Goal: Transaction & Acquisition: Book appointment/travel/reservation

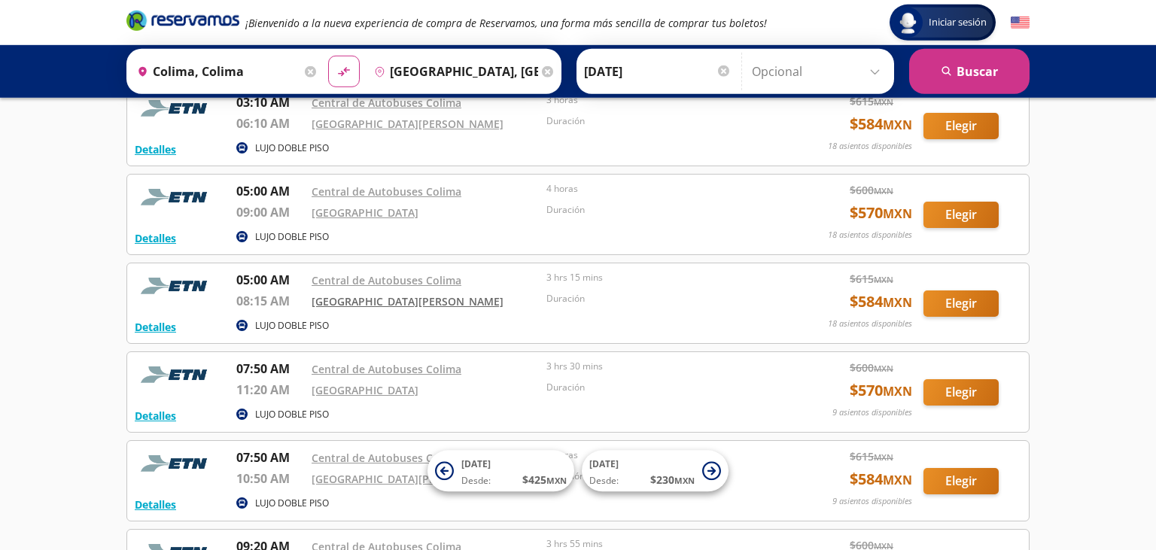
scroll to position [397, 0]
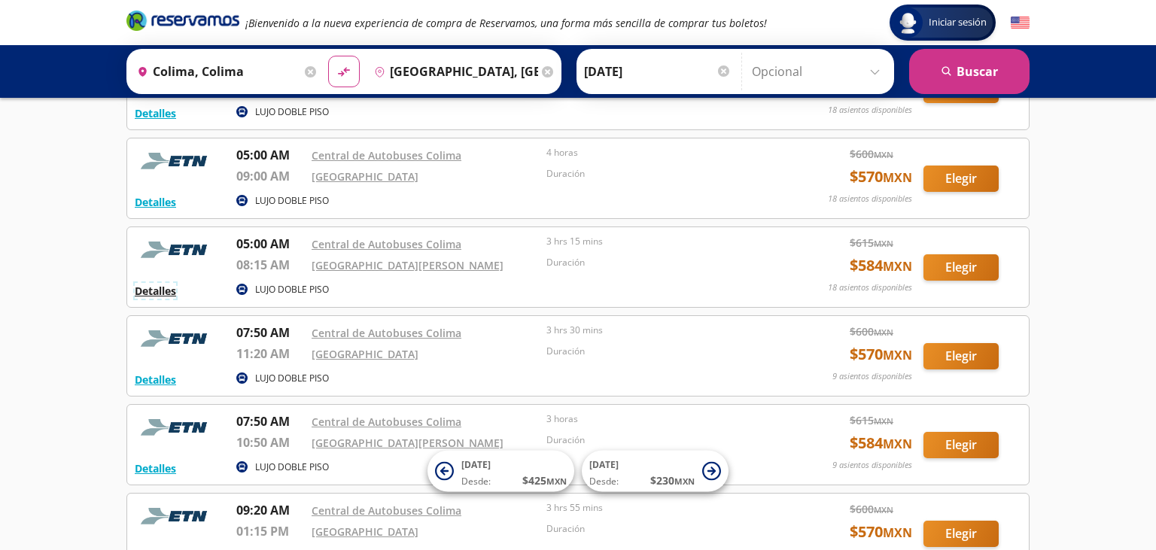
click at [151, 288] on button "Detalles" at bounding box center [155, 291] width 41 height 16
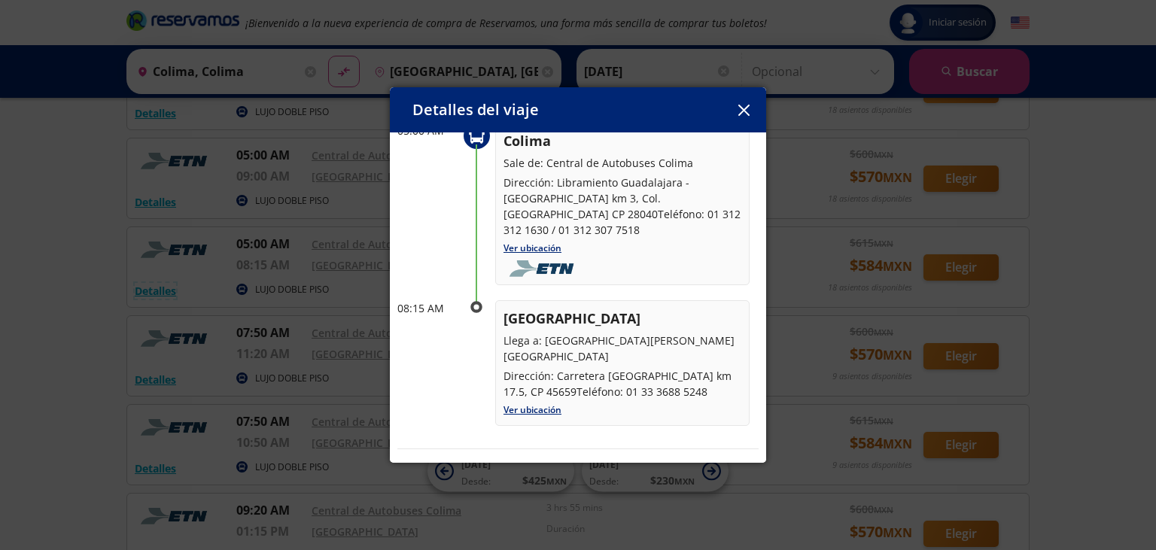
scroll to position [167, 0]
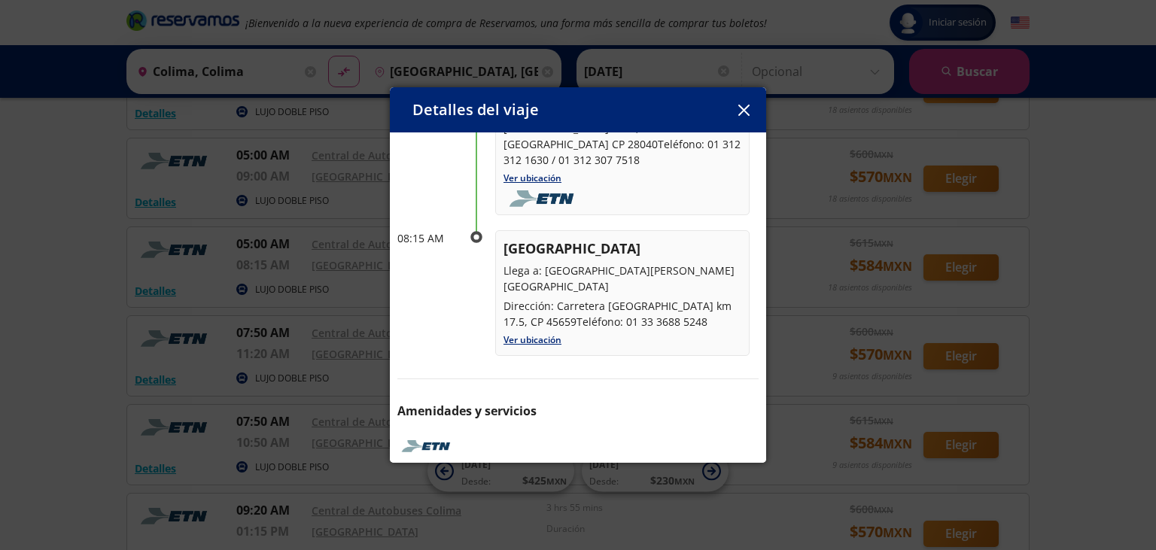
click at [736, 114] on button "button" at bounding box center [743, 110] width 23 height 23
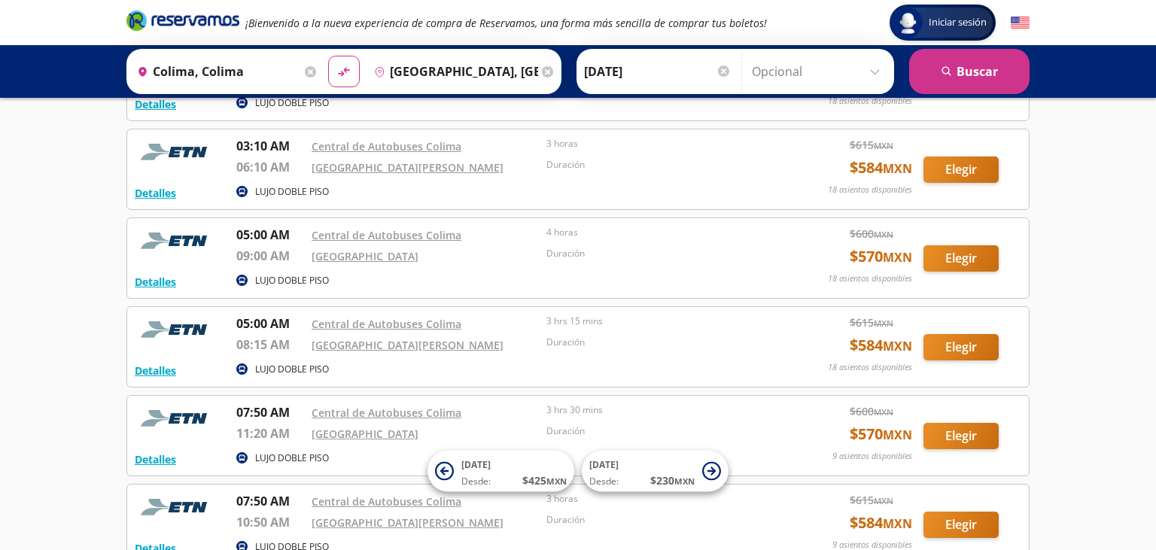
scroll to position [397, 0]
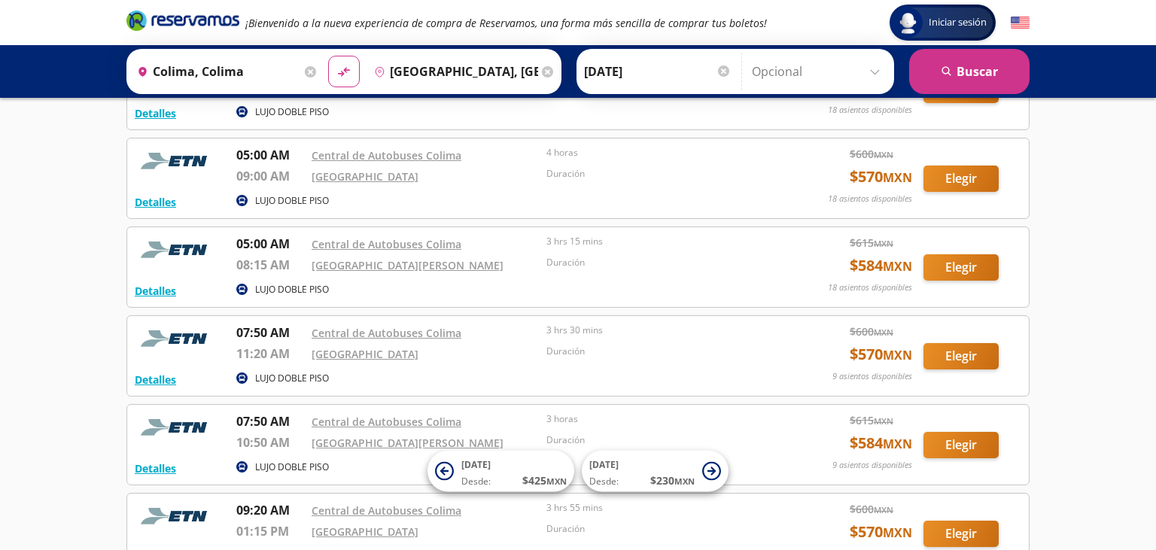
click at [17, 0] on header "Iniciar sesión Iniciar sesión ¡Bienvenido a la nueva experiencia de compra de R…" at bounding box center [578, 22] width 1156 height 45
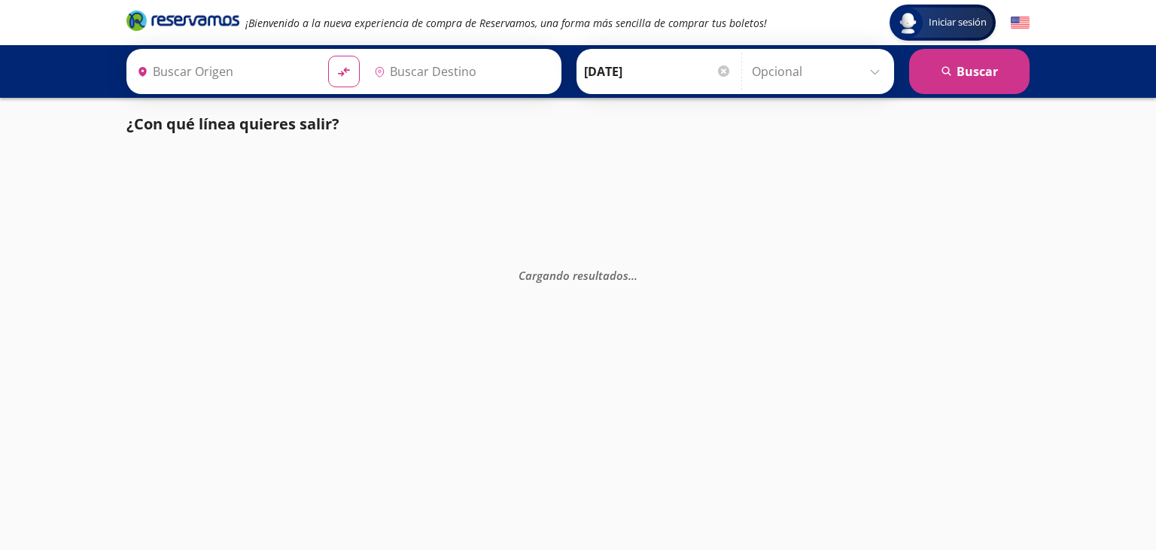
type input "[GEOGRAPHIC_DATA], [GEOGRAPHIC_DATA]"
type input "Colima, Colima"
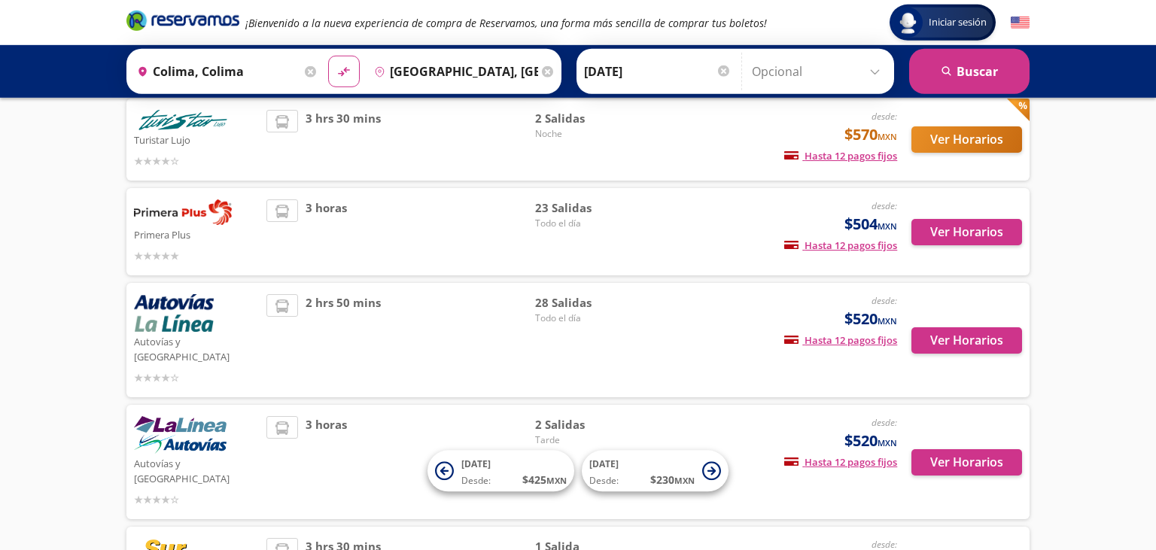
scroll to position [238, 0]
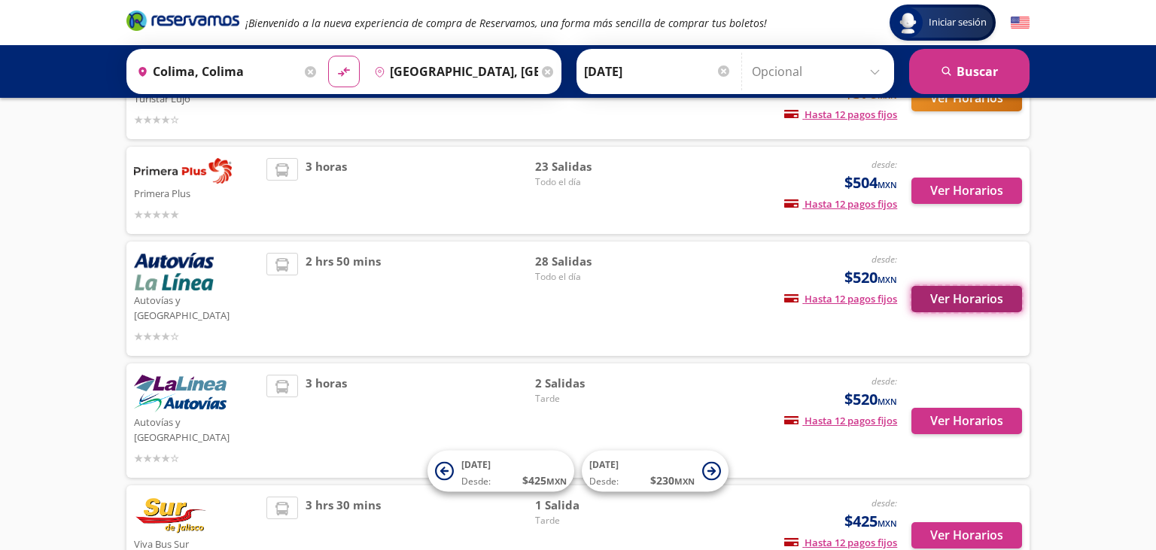
click at [969, 299] on button "Ver Horarios" at bounding box center [966, 299] width 111 height 26
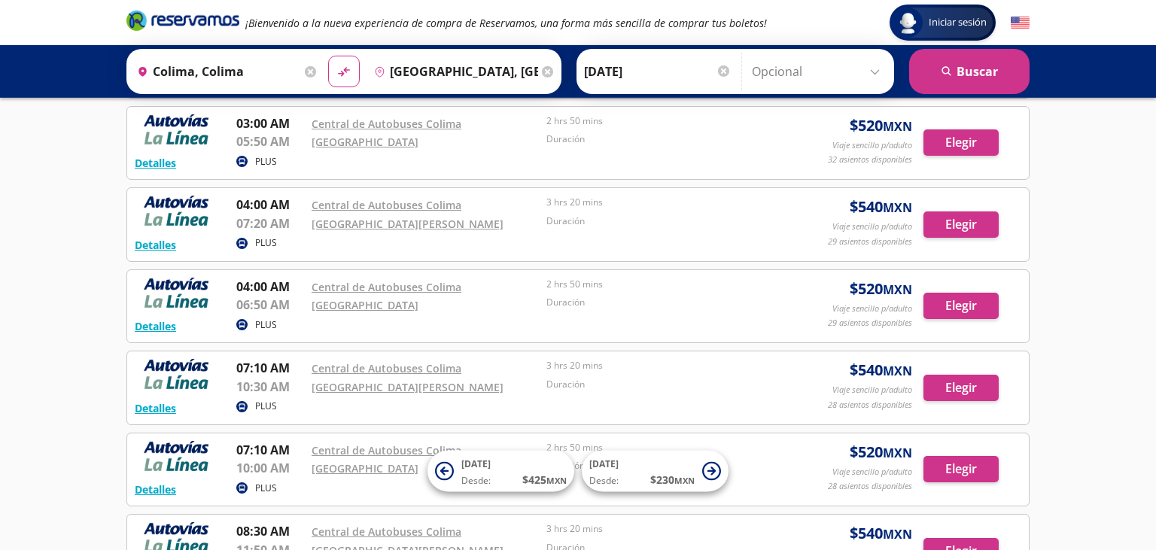
scroll to position [318, 0]
